Goal: Obtain resource: Download file/media

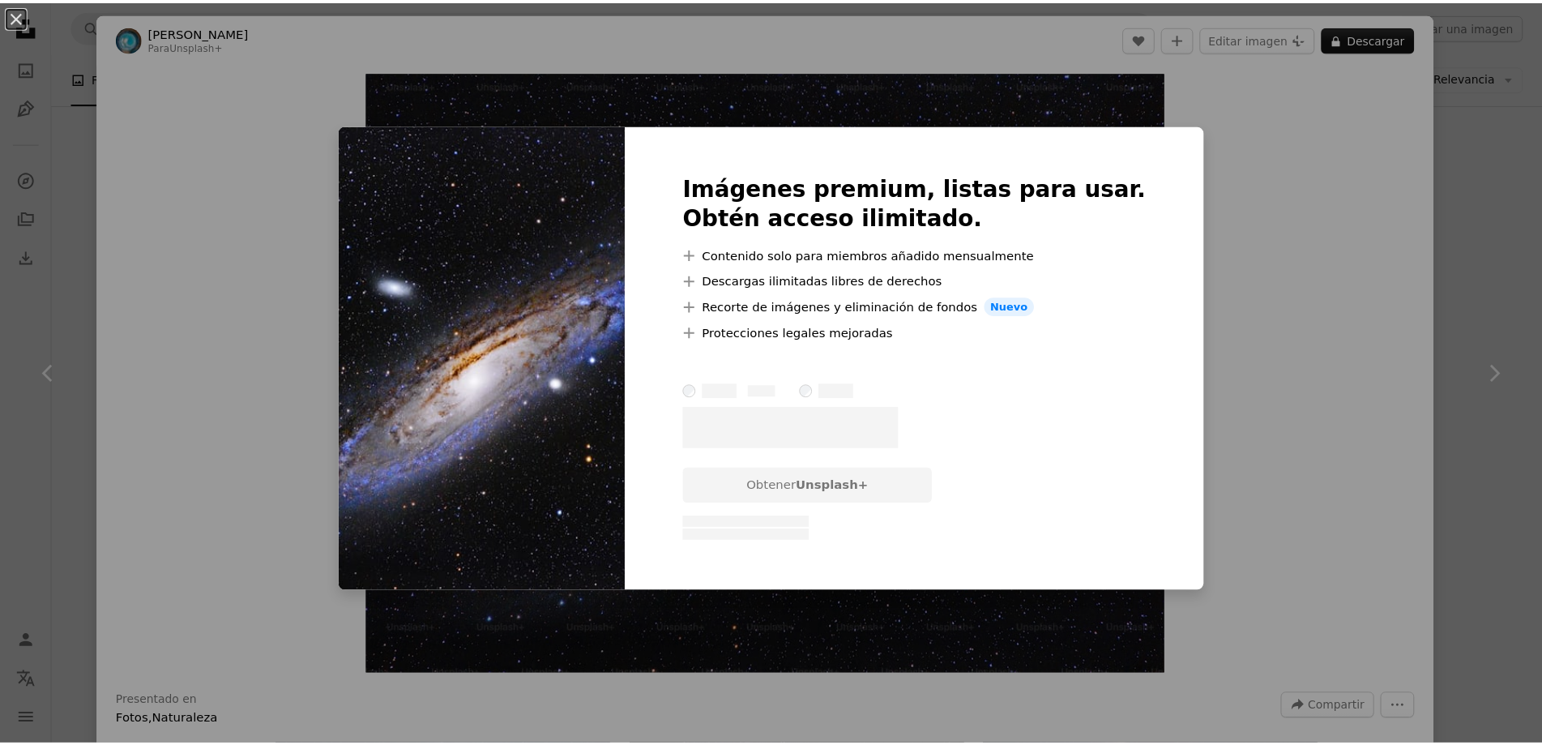
scroll to position [891, 0]
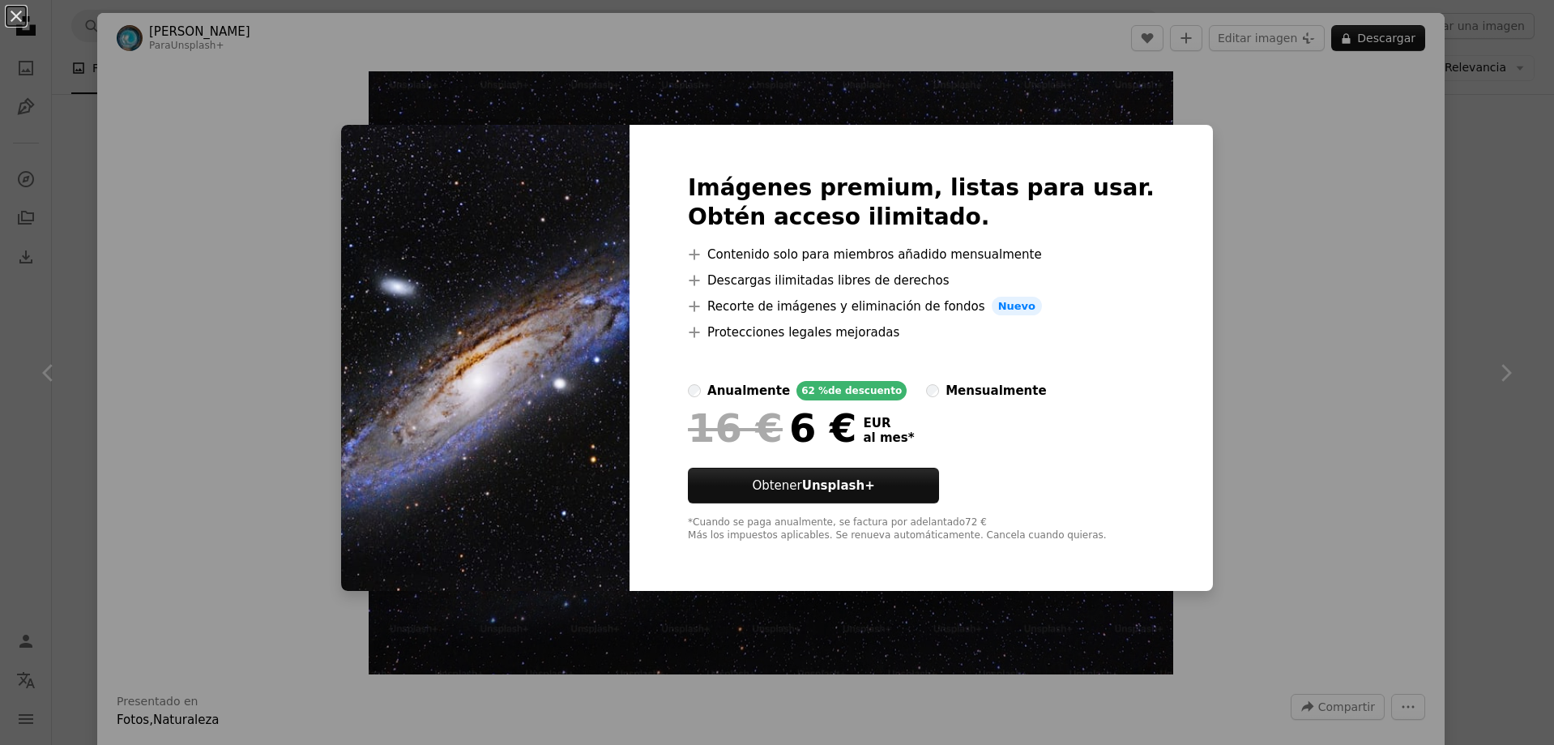
click at [1254, 384] on div "An X shape Imágenes premium, listas para usar. Obtén acceso ilimitado. A plus s…" at bounding box center [777, 372] width 1554 height 745
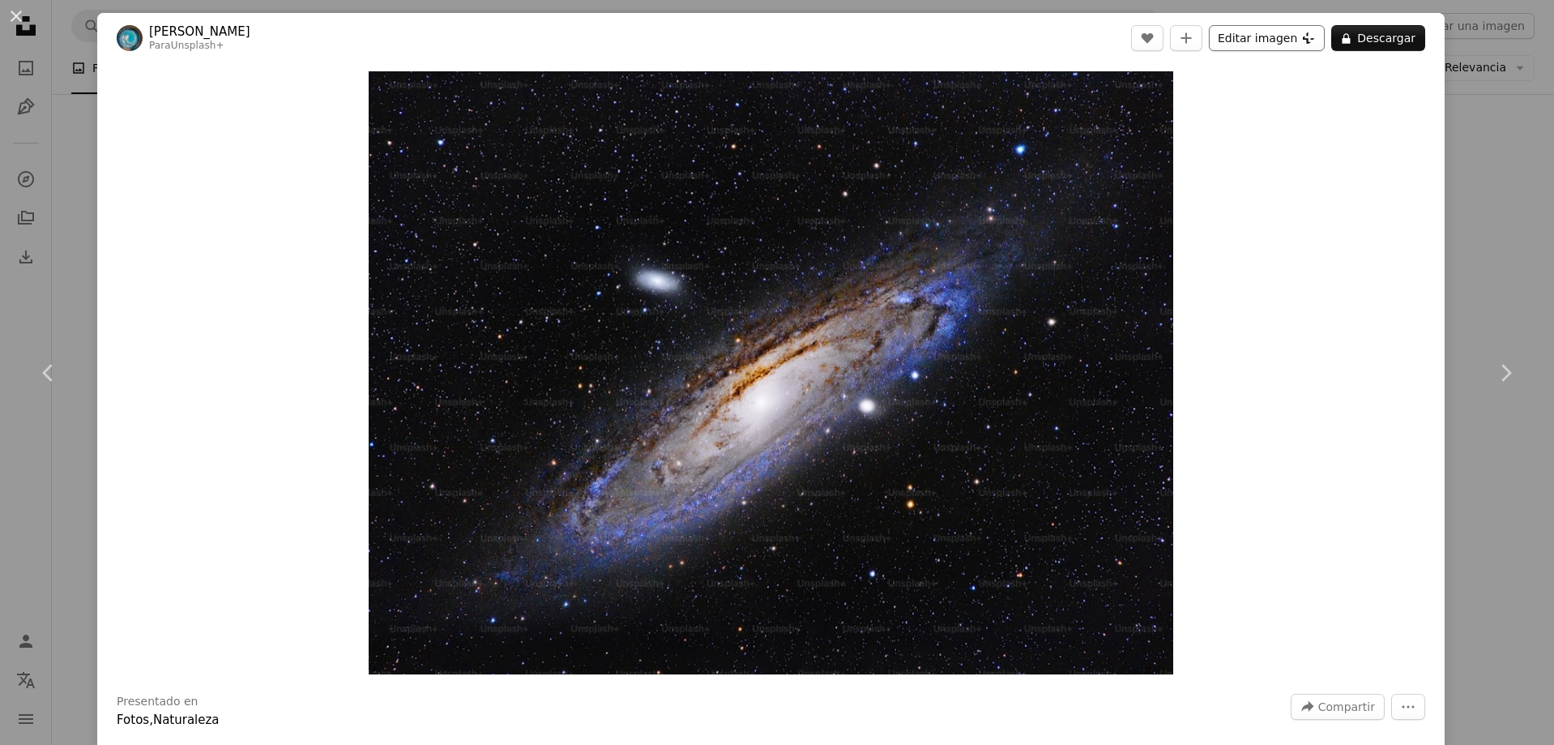
click at [1304, 36] on button "Editar imagen Plus sign for Unsplash+" at bounding box center [1267, 38] width 116 height 26
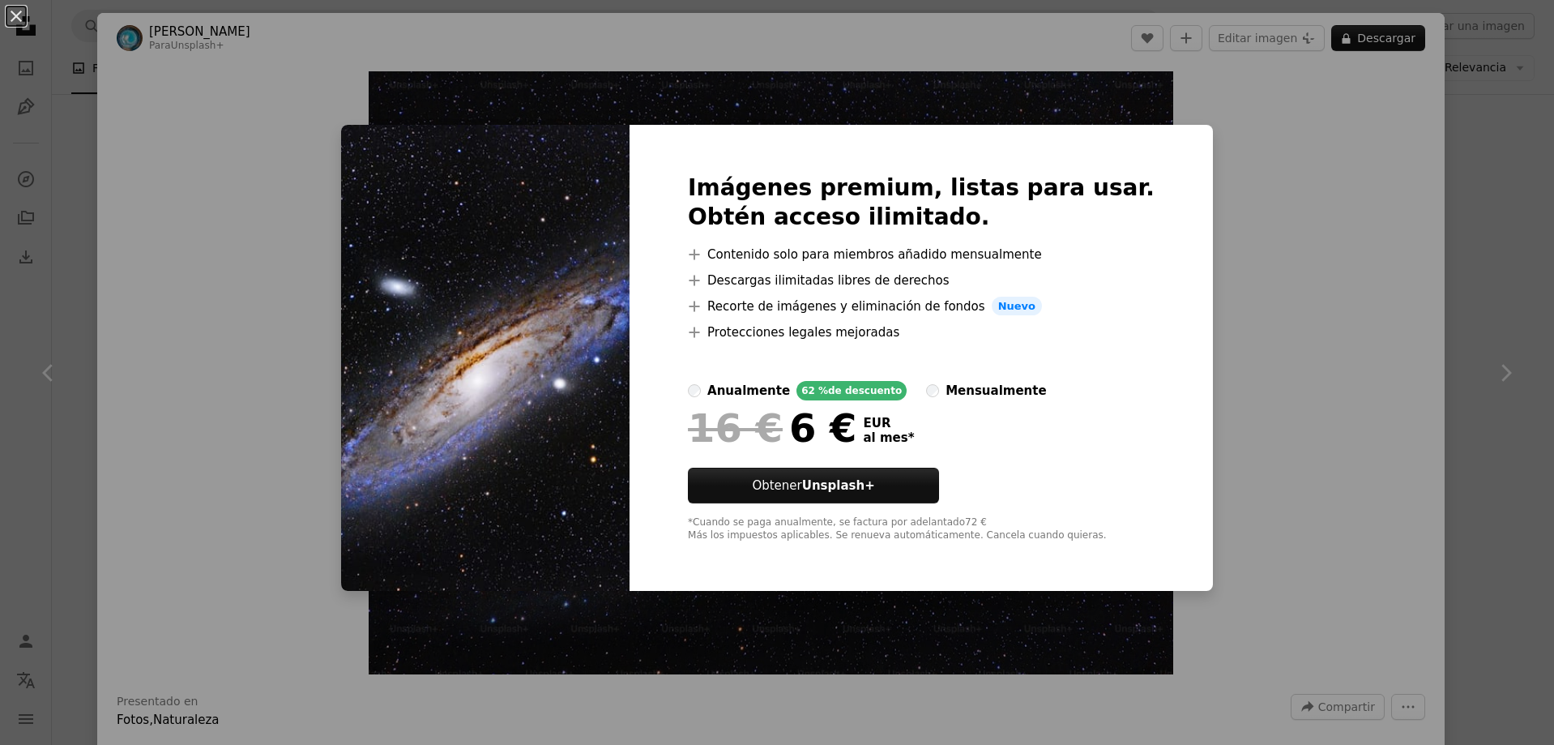
click at [1304, 165] on div "An X shape Imágenes premium, listas para usar. Obtén acceso ilimitado. A plus s…" at bounding box center [777, 372] width 1554 height 745
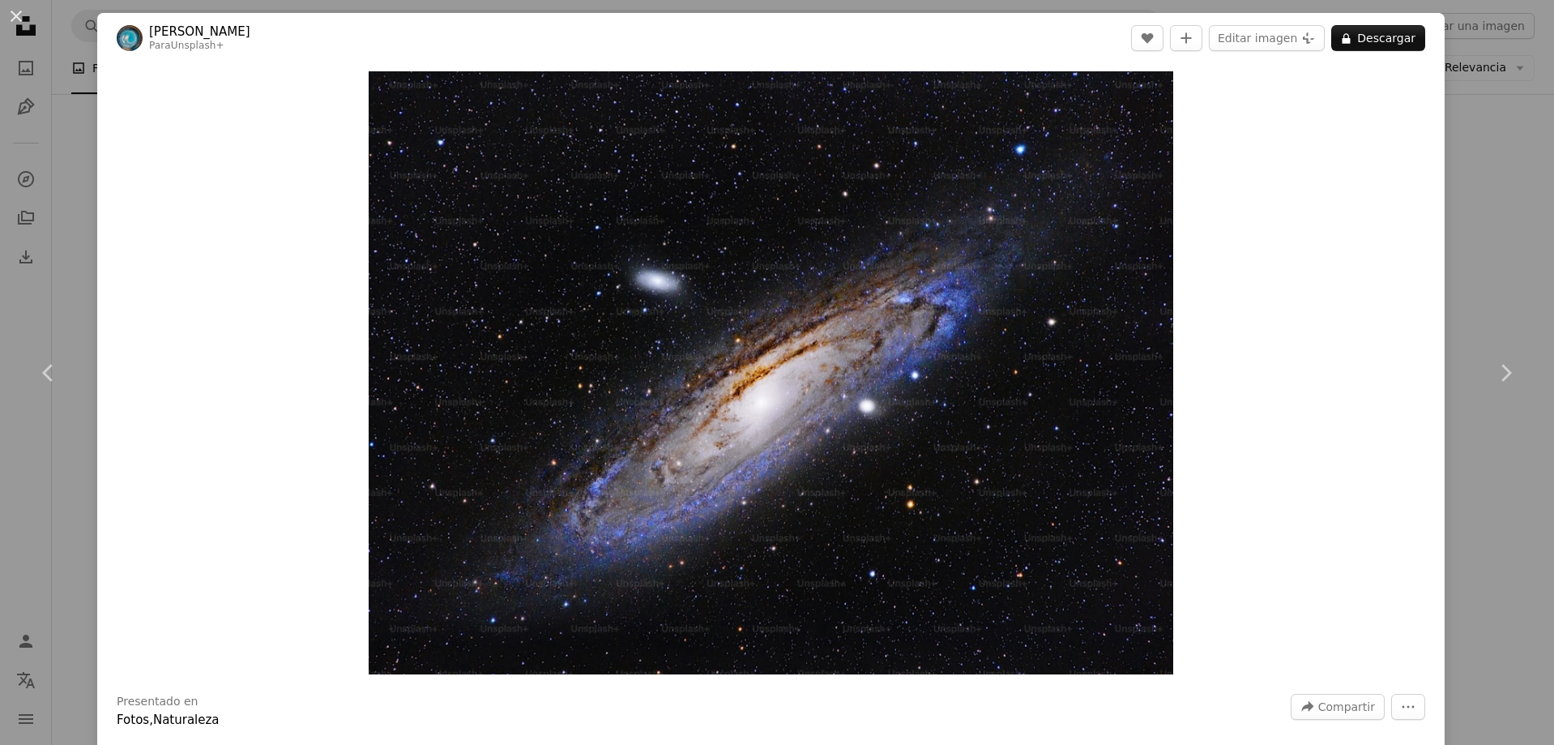
click at [1476, 202] on div "An X shape Chevron left Chevron right [PERSON_NAME] Para Unsplash+ A heart A pl…" at bounding box center [777, 372] width 1554 height 745
